Goal: Task Accomplishment & Management: Manage account settings

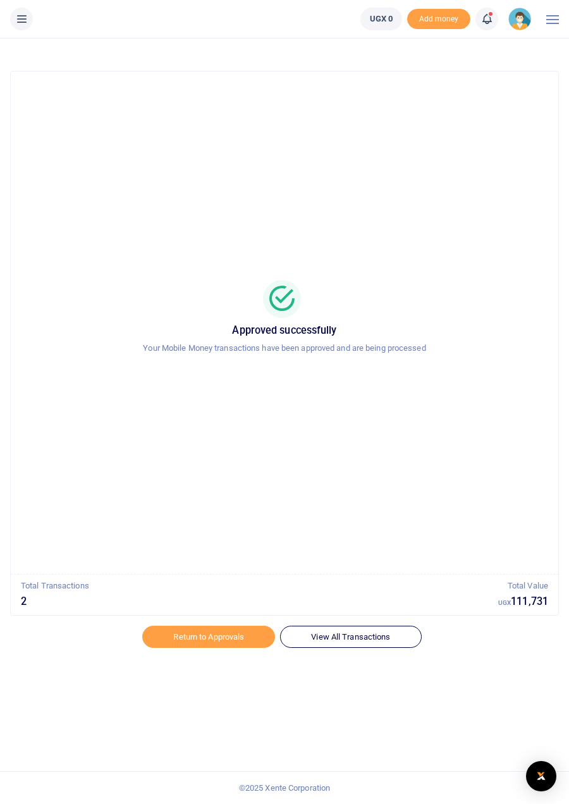
click at [510, 312] on div at bounding box center [284, 299] width 517 height 38
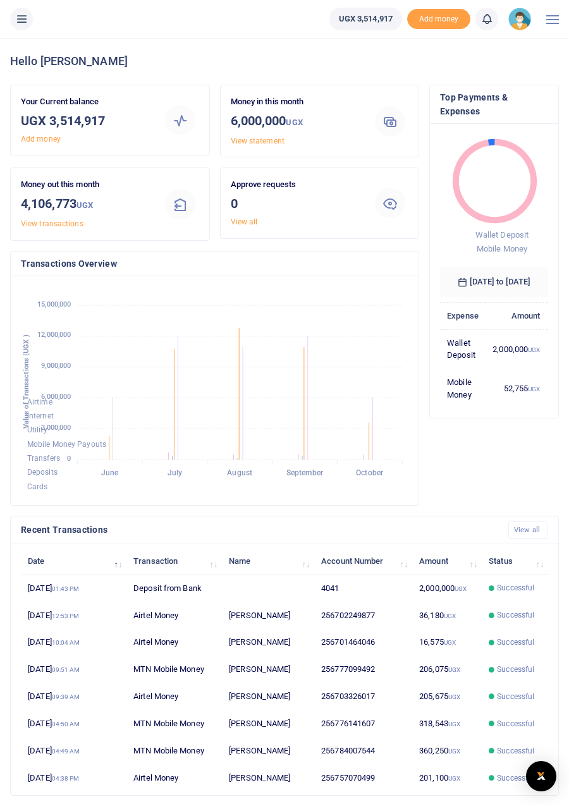
scroll to position [1, 1]
click at [27, 17] on icon at bounding box center [21, 19] width 13 height 14
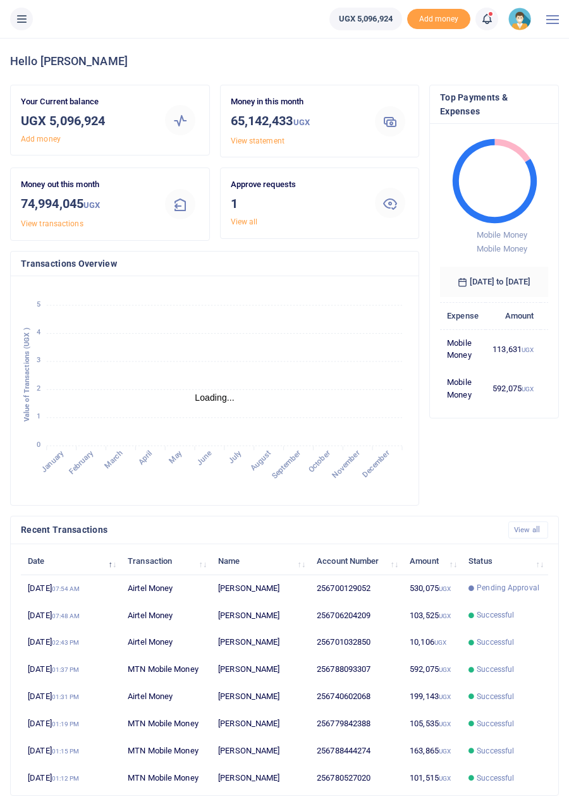
scroll to position [1, 1]
click at [27, 21] on icon at bounding box center [21, 19] width 13 height 14
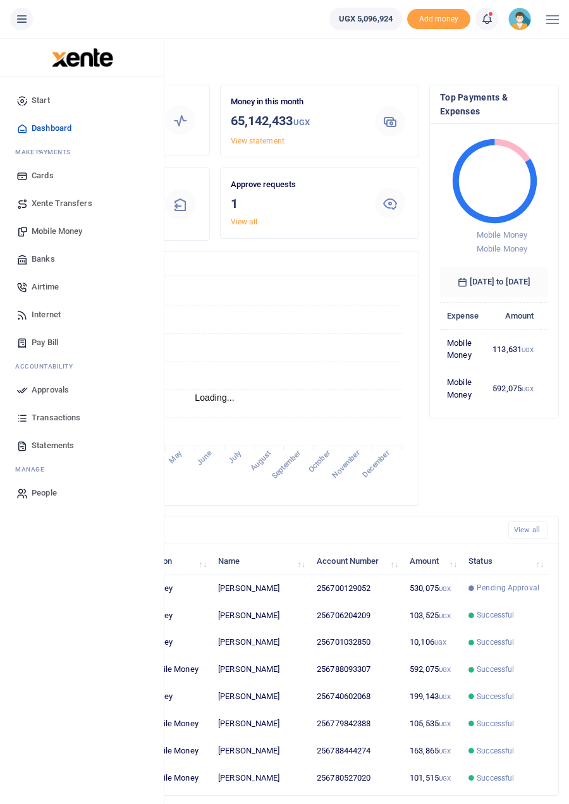
click at [73, 234] on span "Mobile Money" at bounding box center [57, 231] width 51 height 13
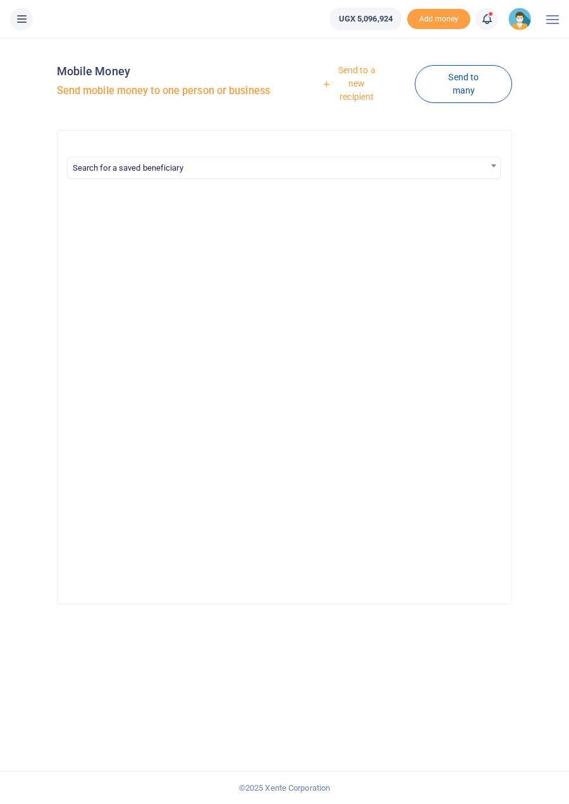
click at [360, 84] on link "Send to a new recipient" at bounding box center [352, 83] width 125 height 49
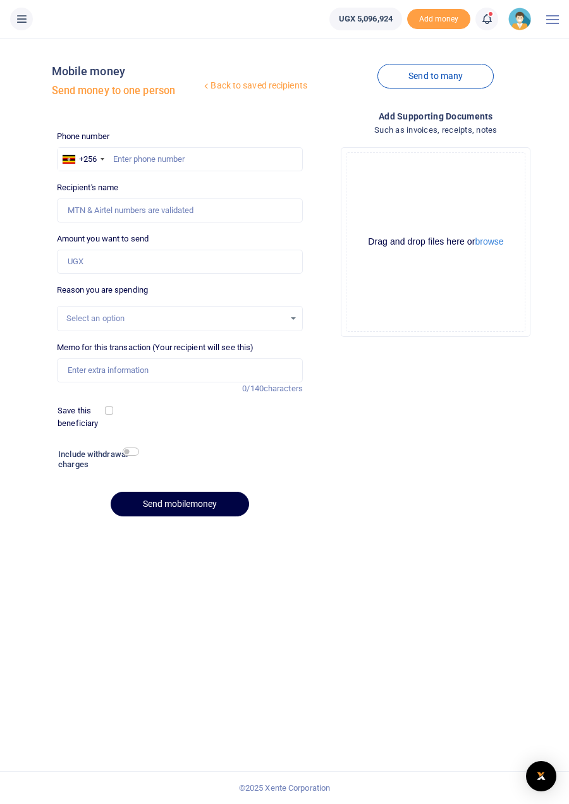
click at [20, 22] on icon at bounding box center [21, 19] width 13 height 14
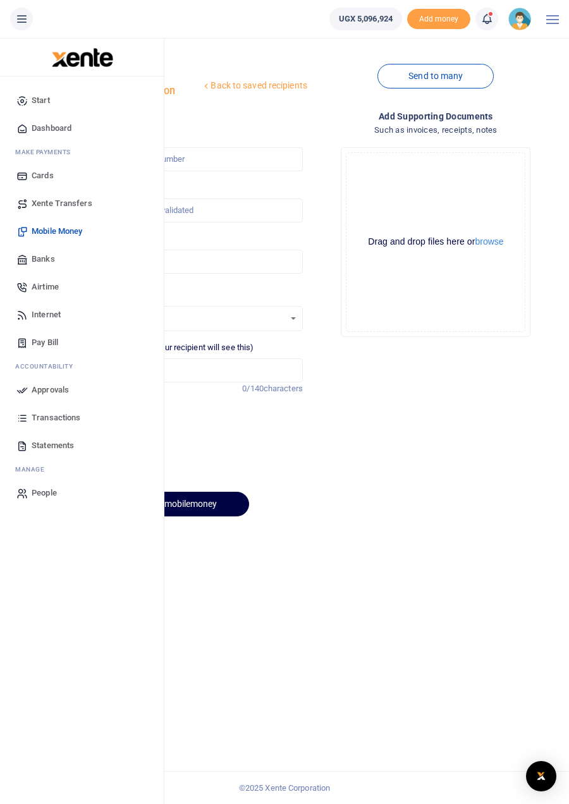
click at [487, 21] on icon at bounding box center [486, 19] width 13 height 14
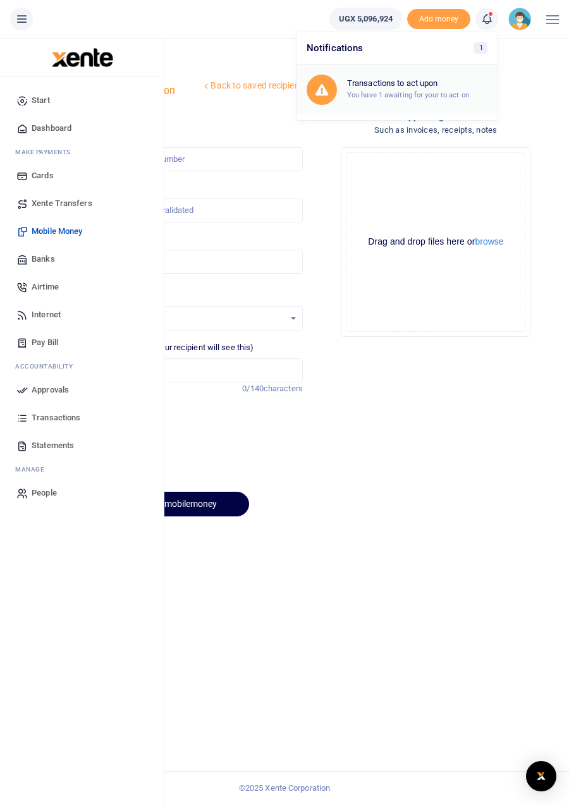
click at [436, 81] on h6 "Transactions to act upon" at bounding box center [417, 83] width 140 height 10
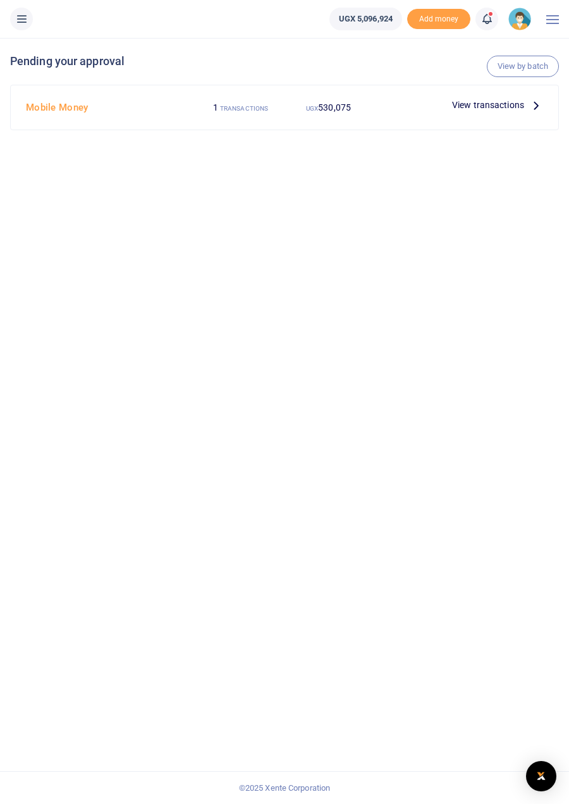
click at [522, 111] on span "View transactions" at bounding box center [488, 105] width 72 height 14
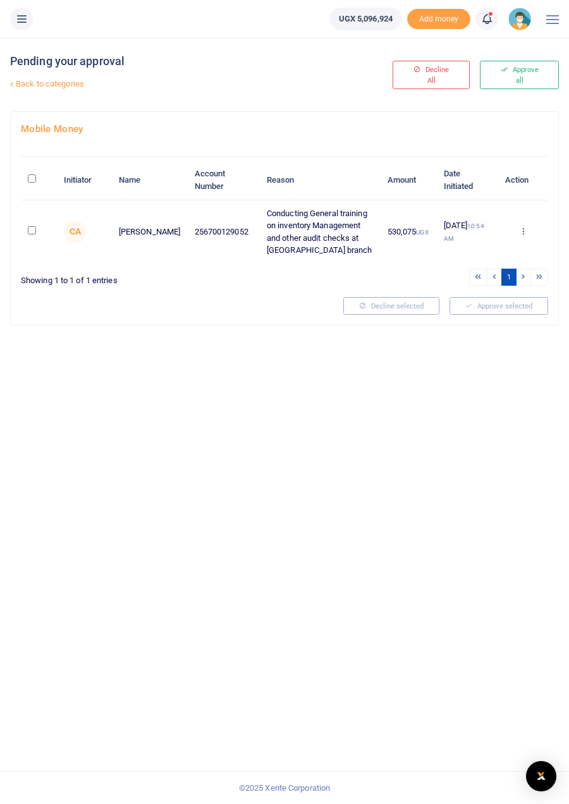
click at [32, 10] on li at bounding box center [21, 19] width 33 height 23
click at [28, 20] on button at bounding box center [21, 19] width 23 height 23
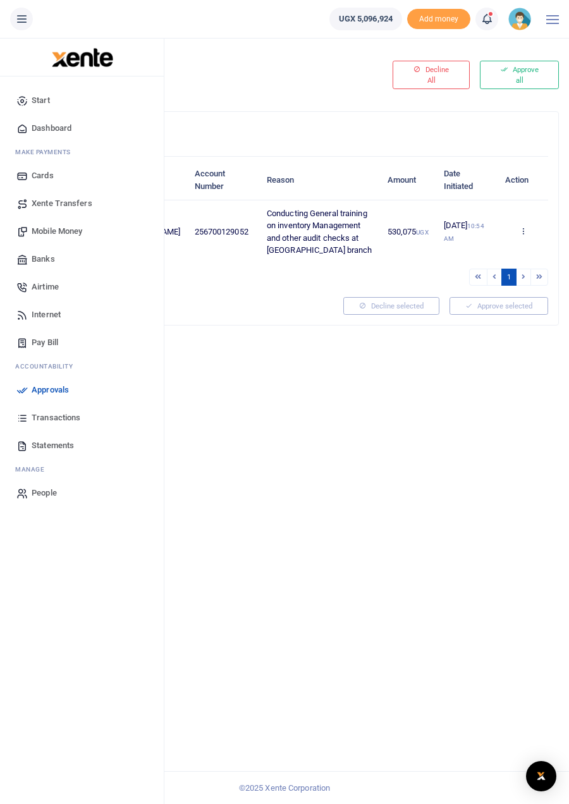
click at [80, 422] on span "Transactions" at bounding box center [56, 418] width 49 height 13
click at [66, 412] on span "Transactions" at bounding box center [56, 418] width 49 height 13
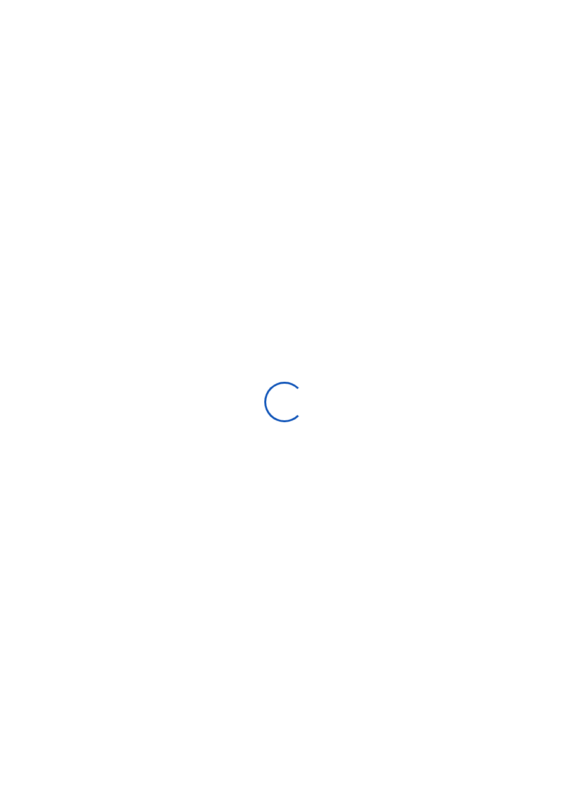
select select
type input "[DATE] - [DATE]"
